Goal: Register for event/course

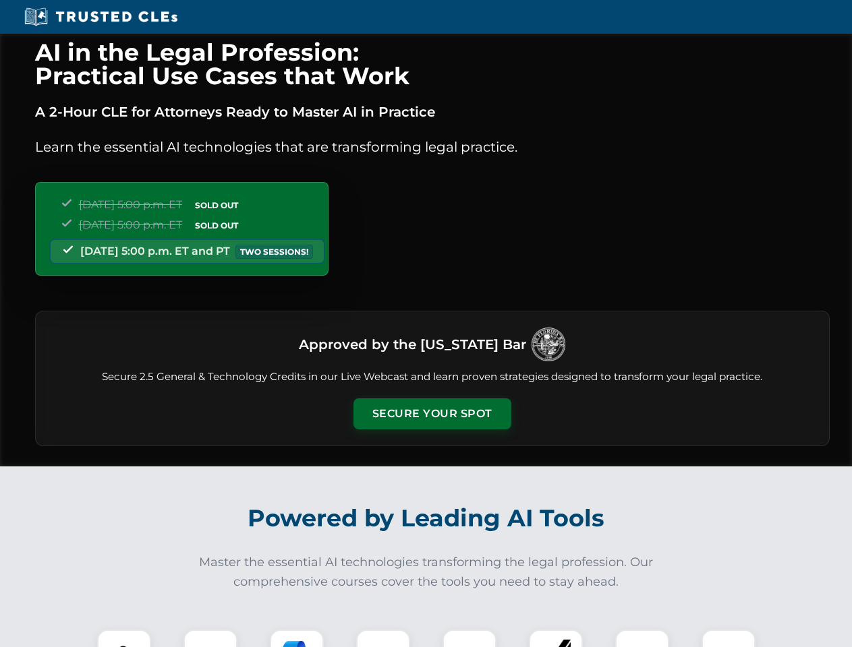
click at [431, 414] on button "Secure Your Spot" at bounding box center [432, 413] width 158 height 31
click at [124, 638] on img at bounding box center [123, 656] width 39 height 39
